Goal: Check status: Check status

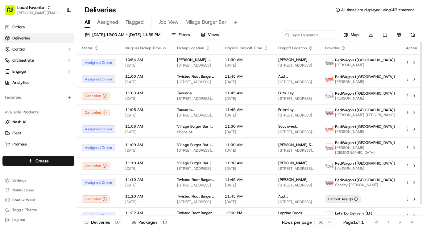
click at [200, 26] on button "Village Burger Bar" at bounding box center [206, 22] width 40 height 10
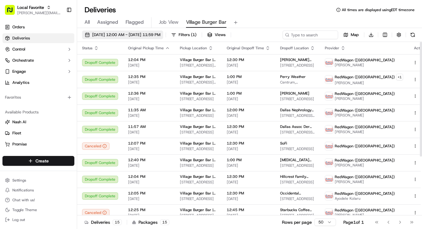
click at [157, 39] on button "[DATE] 12:00 AM - [DATE] 11:59 PM" at bounding box center [122, 35] width 81 height 9
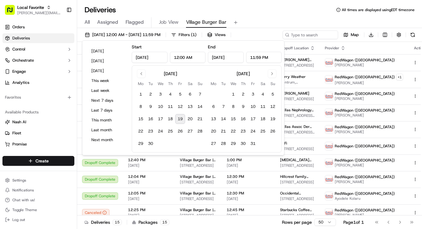
click at [181, 119] on button "19" at bounding box center [180, 119] width 10 height 10
type input "[DATE]"
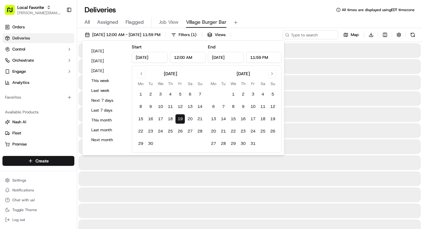
click at [287, 12] on div "Deliveries All times are displayed using EDT timezone" at bounding box center [249, 10] width 345 height 10
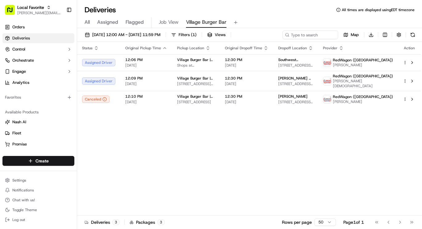
click at [405, 80] on html "Local Favorite [PERSON_NAME][EMAIL_ADDRESS][PERSON_NAME][DOMAIN_NAME] Toggle Si…" at bounding box center [211, 114] width 422 height 229
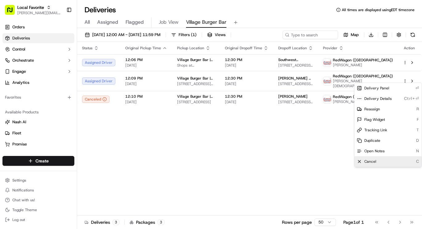
click at [370, 161] on span "Cancel" at bounding box center [371, 161] width 12 height 5
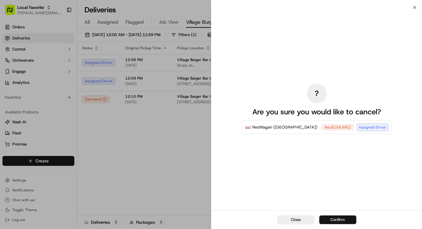
click at [334, 220] on button "Confirm" at bounding box center [338, 220] width 37 height 9
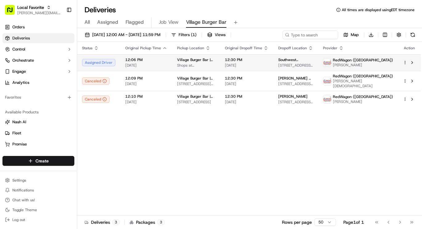
click at [263, 61] on span "12:30 PM" at bounding box center [247, 59] width 44 height 5
